Goal: Use online tool/utility: Utilize a website feature to perform a specific function

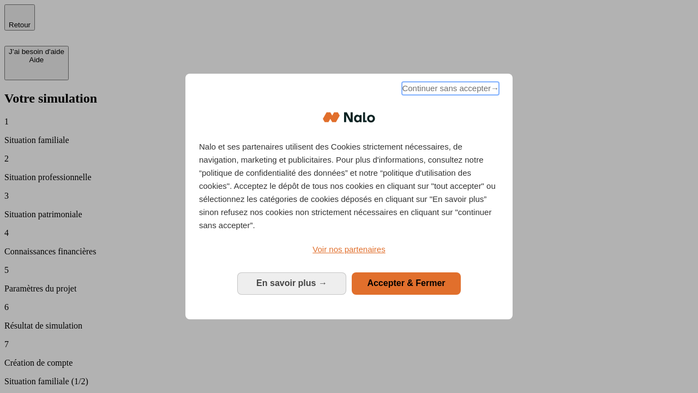
click at [449, 90] on span "Continuer sans accepter →" at bounding box center [450, 88] width 97 height 13
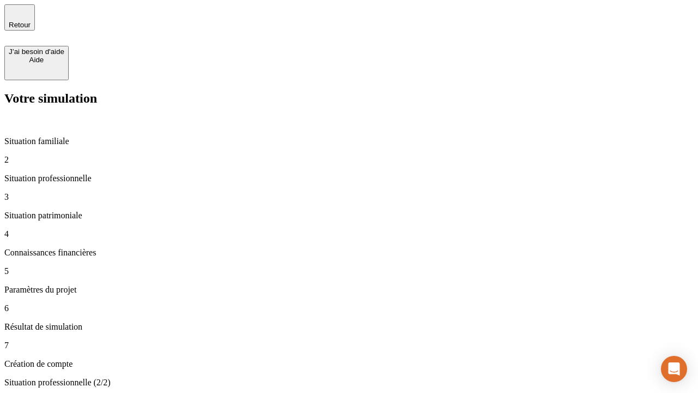
type input "30 000"
type input "40 000"
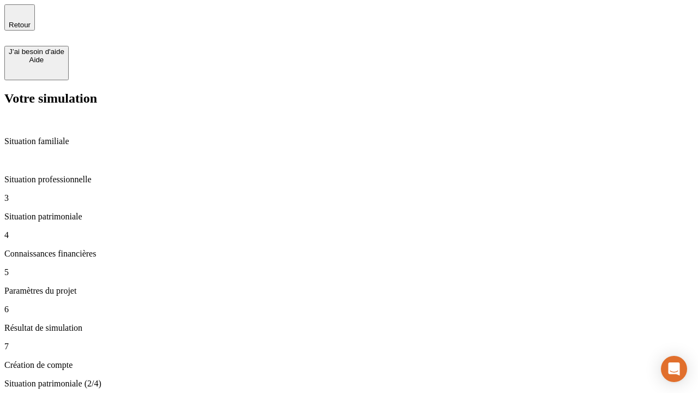
type input "1 100"
type input "20"
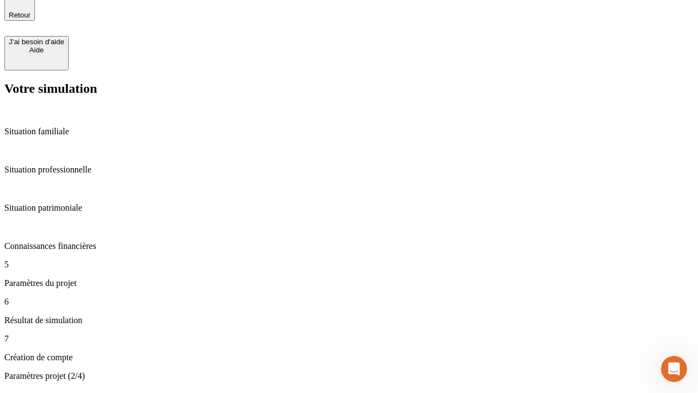
type input "40"
type input "50 000"
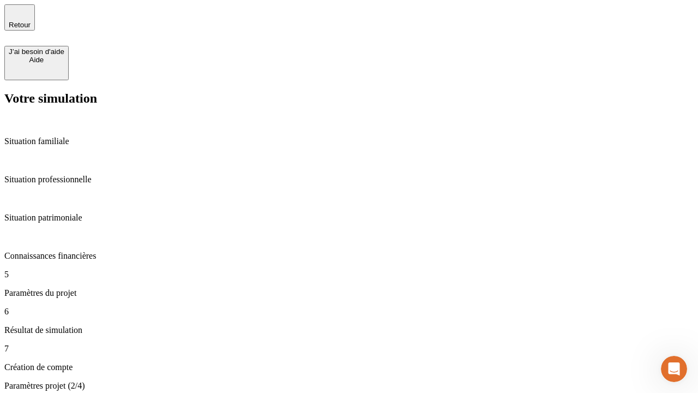
type input "640"
